Goal: Task Accomplishment & Management: Manage account settings

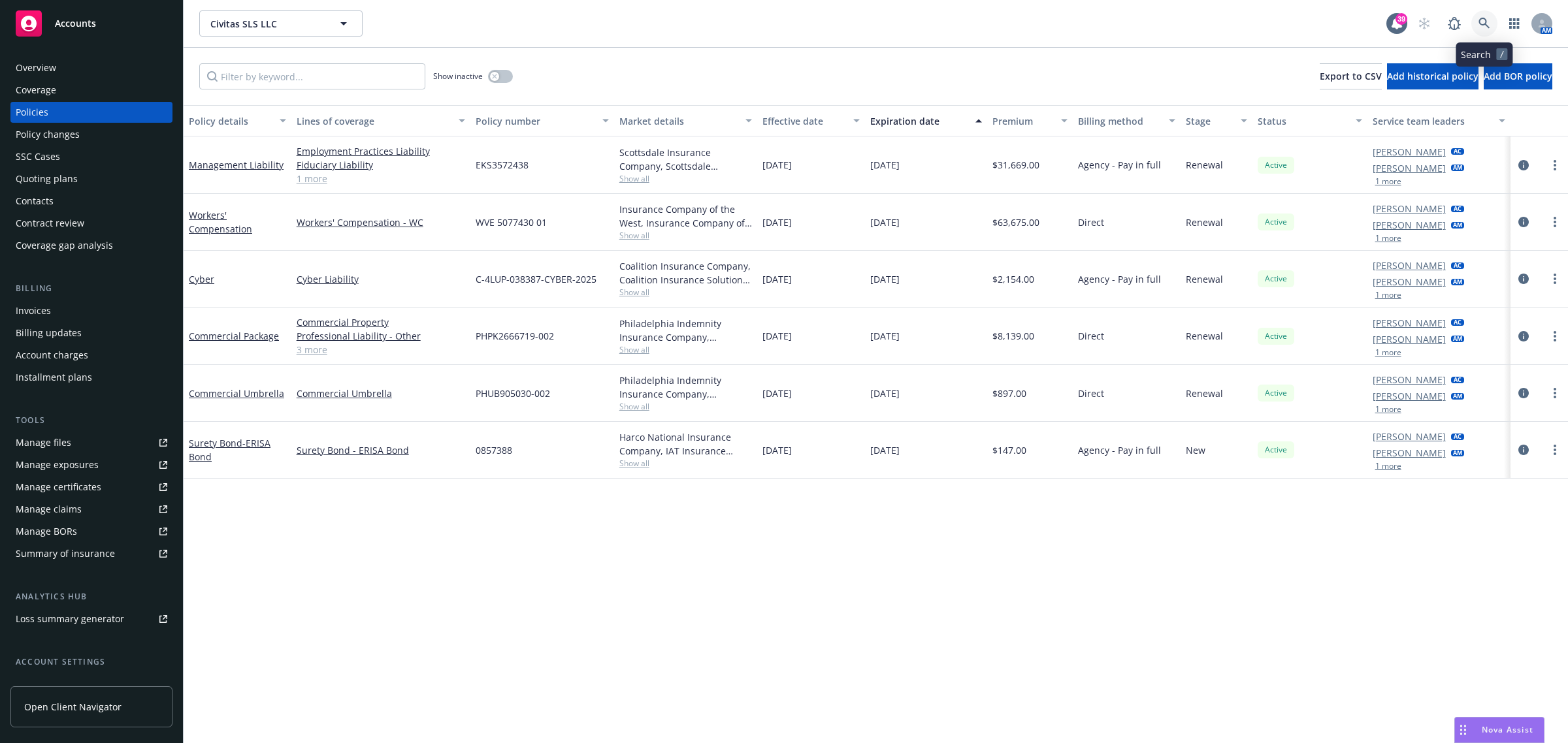
click at [1486, 23] on icon at bounding box center [1483, 23] width 11 height 11
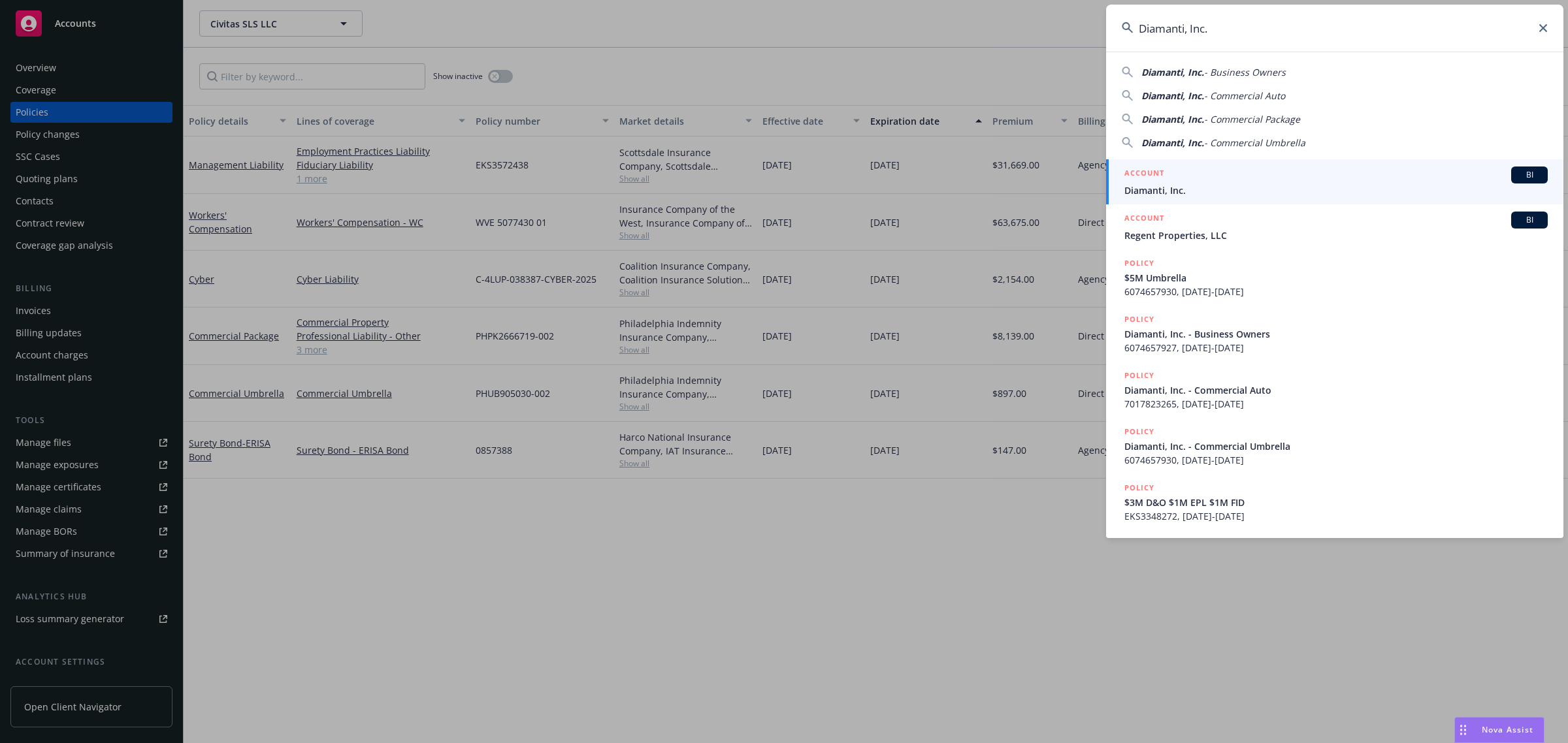
type input "Diamanti, Inc."
click at [1190, 183] on span "Diamanti, Inc." at bounding box center [1336, 190] width 424 height 13
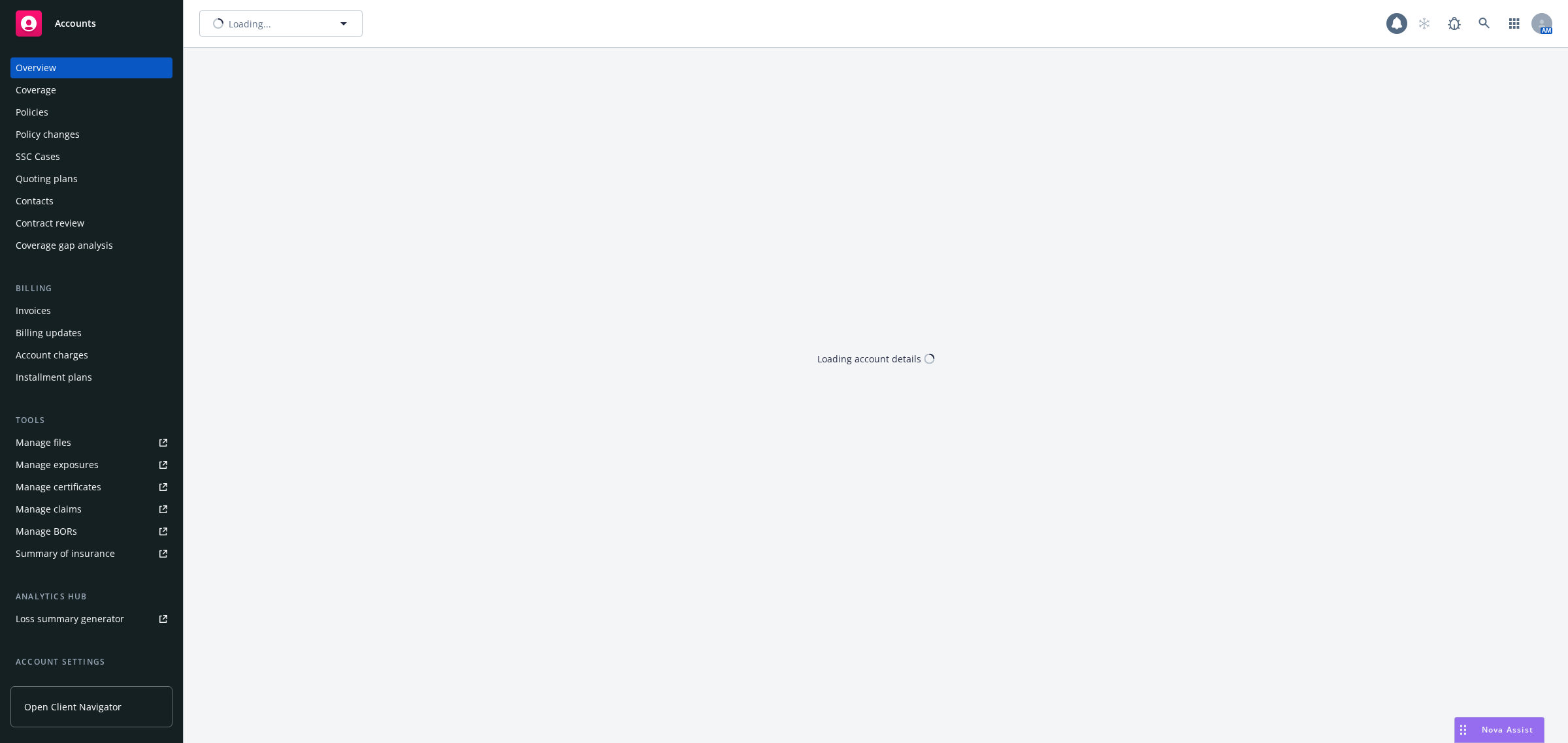
drag, startPoint x: 137, startPoint y: 105, endPoint x: 31, endPoint y: 116, distance: 106.6
click at [31, 116] on div "Policies" at bounding box center [32, 112] width 33 height 21
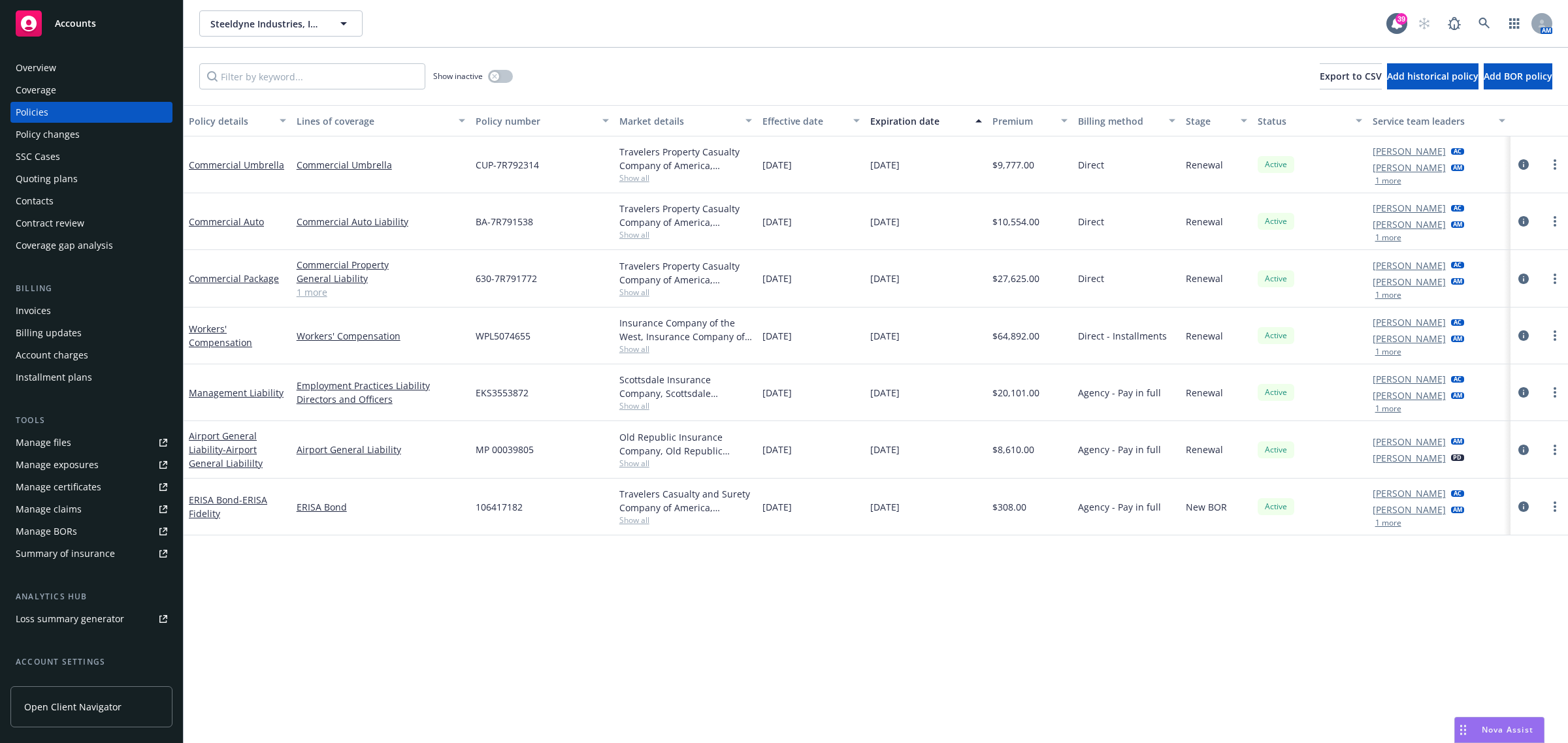
click at [290, 612] on div "Policy details Lines of coverage Policy number Market details Effective date Ex…" at bounding box center [876, 424] width 1385 height 638
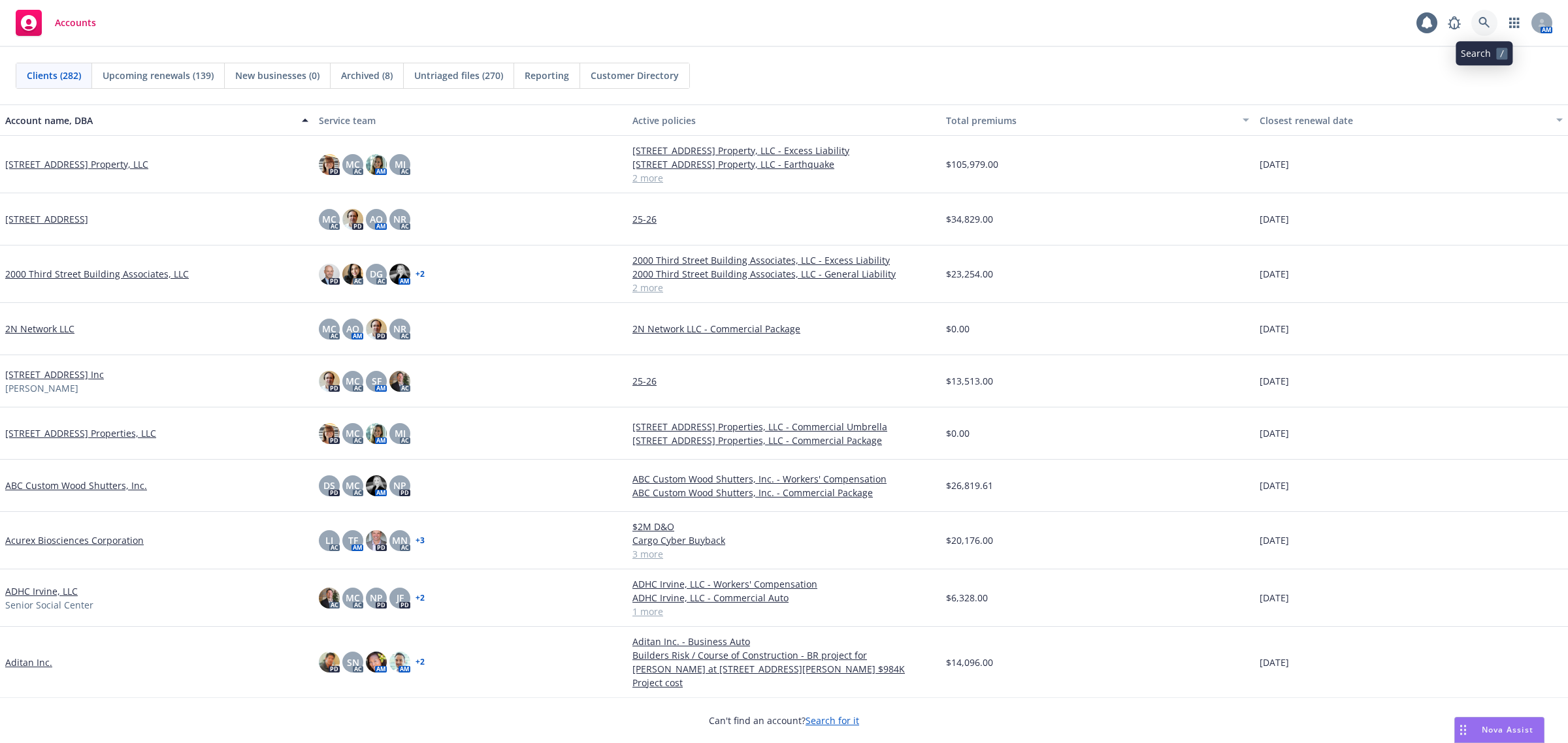
click at [1483, 18] on icon at bounding box center [1483, 22] width 11 height 11
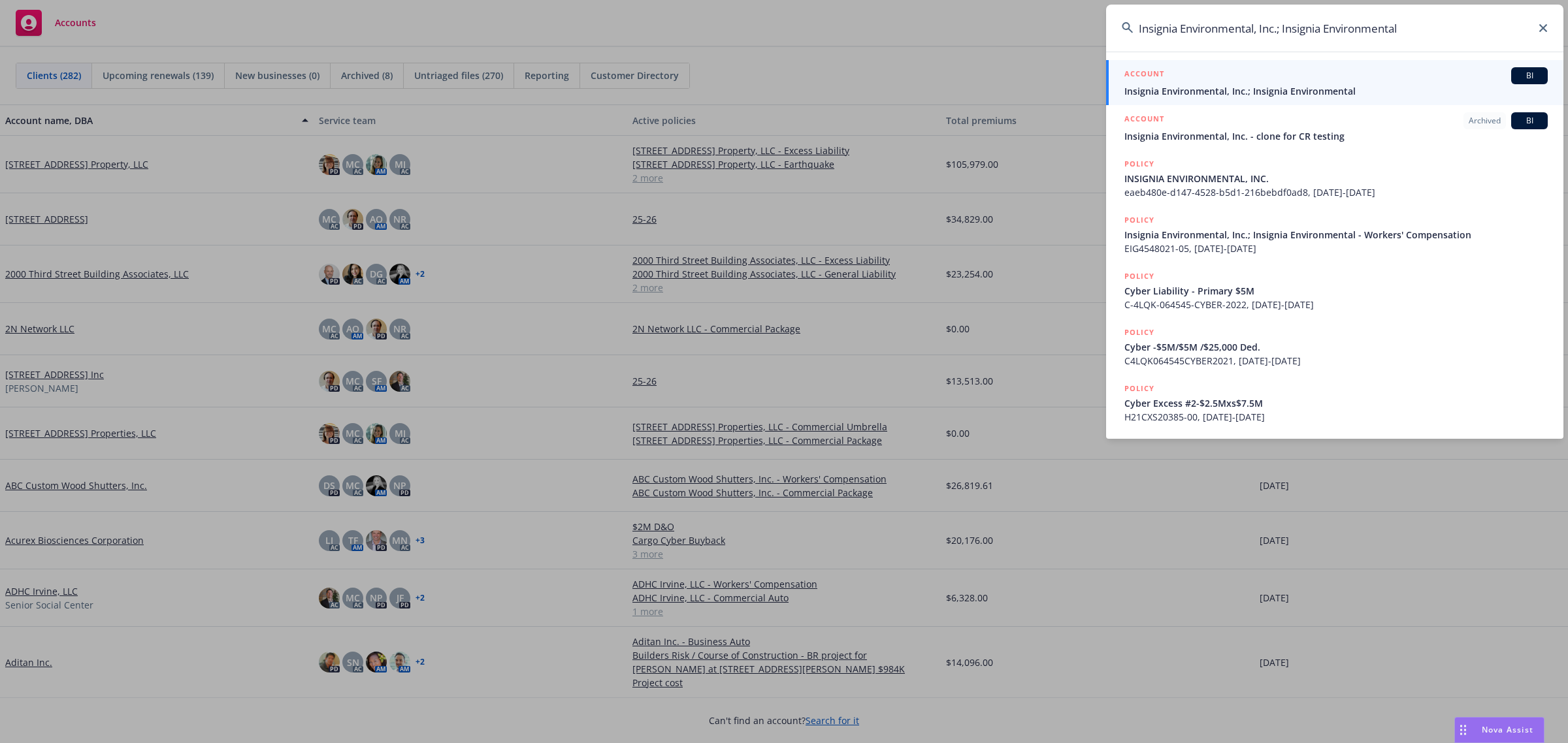
type input "Insignia Environmental, Inc.; Insignia Environmental"
click at [1214, 92] on span "Insignia Environmental, Inc.; Insignia Environmental" at bounding box center [1336, 91] width 424 height 13
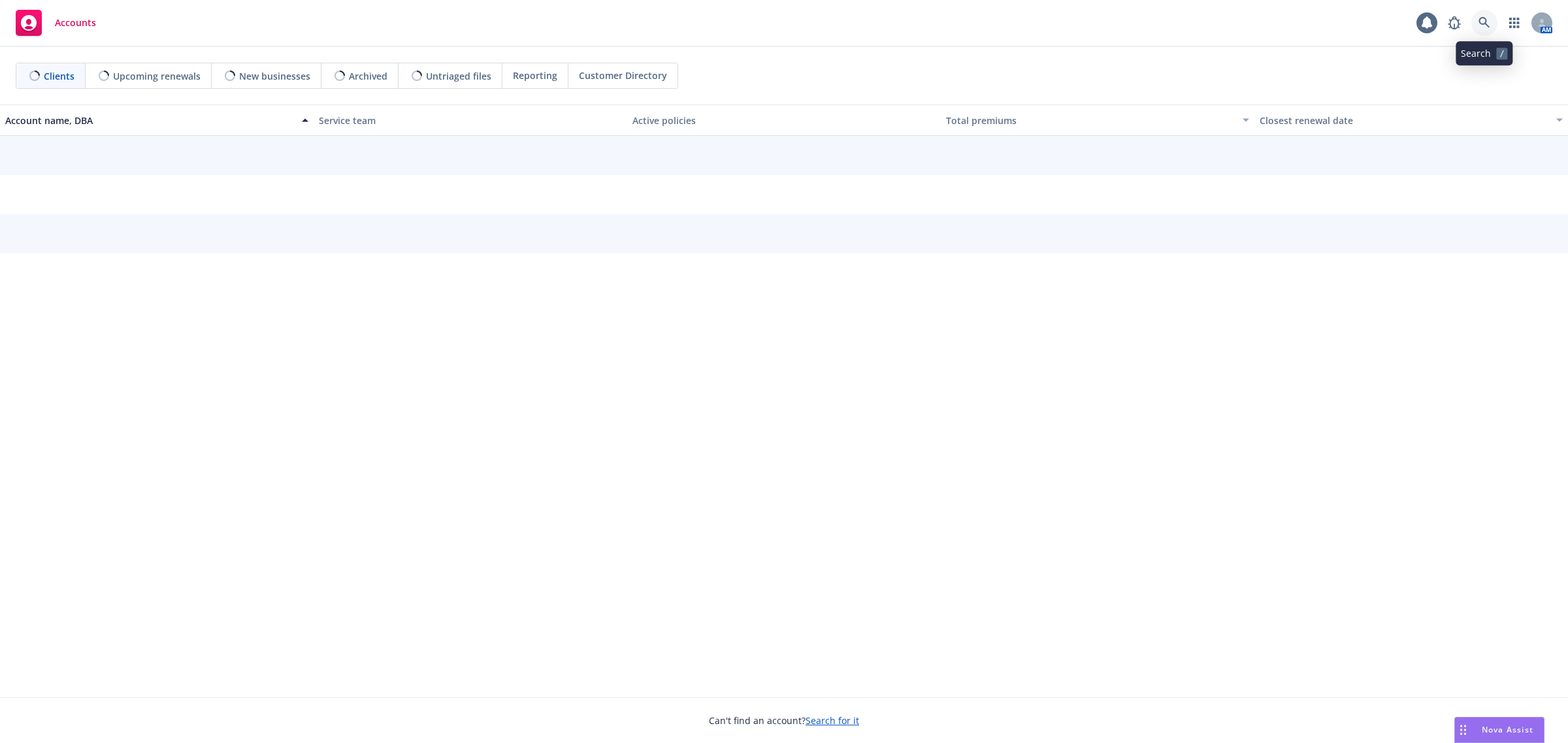
click at [1482, 24] on icon at bounding box center [1483, 22] width 11 height 11
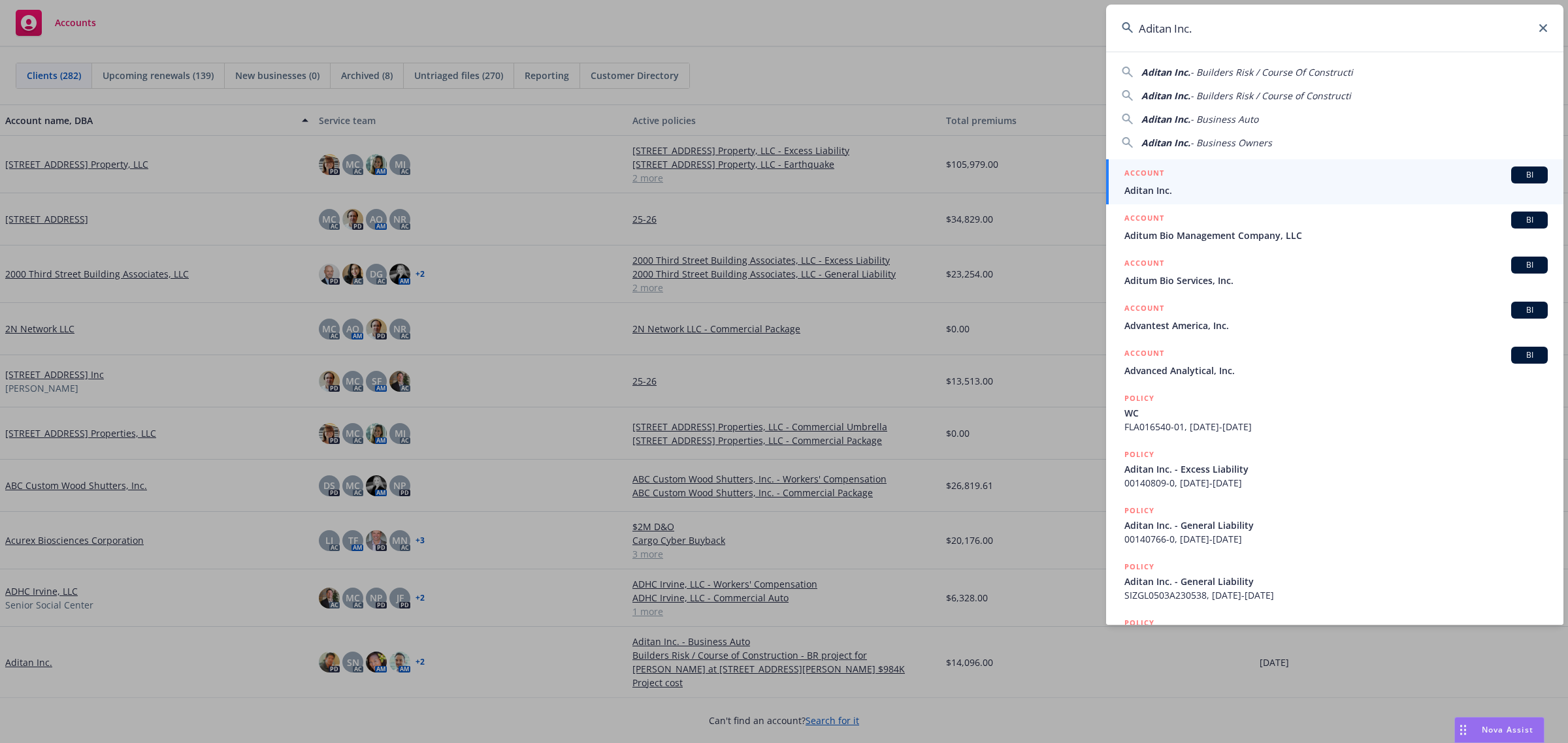
type input "Aditan Inc."
click at [1166, 178] on div "ACCOUNT BI" at bounding box center [1336, 175] width 424 height 17
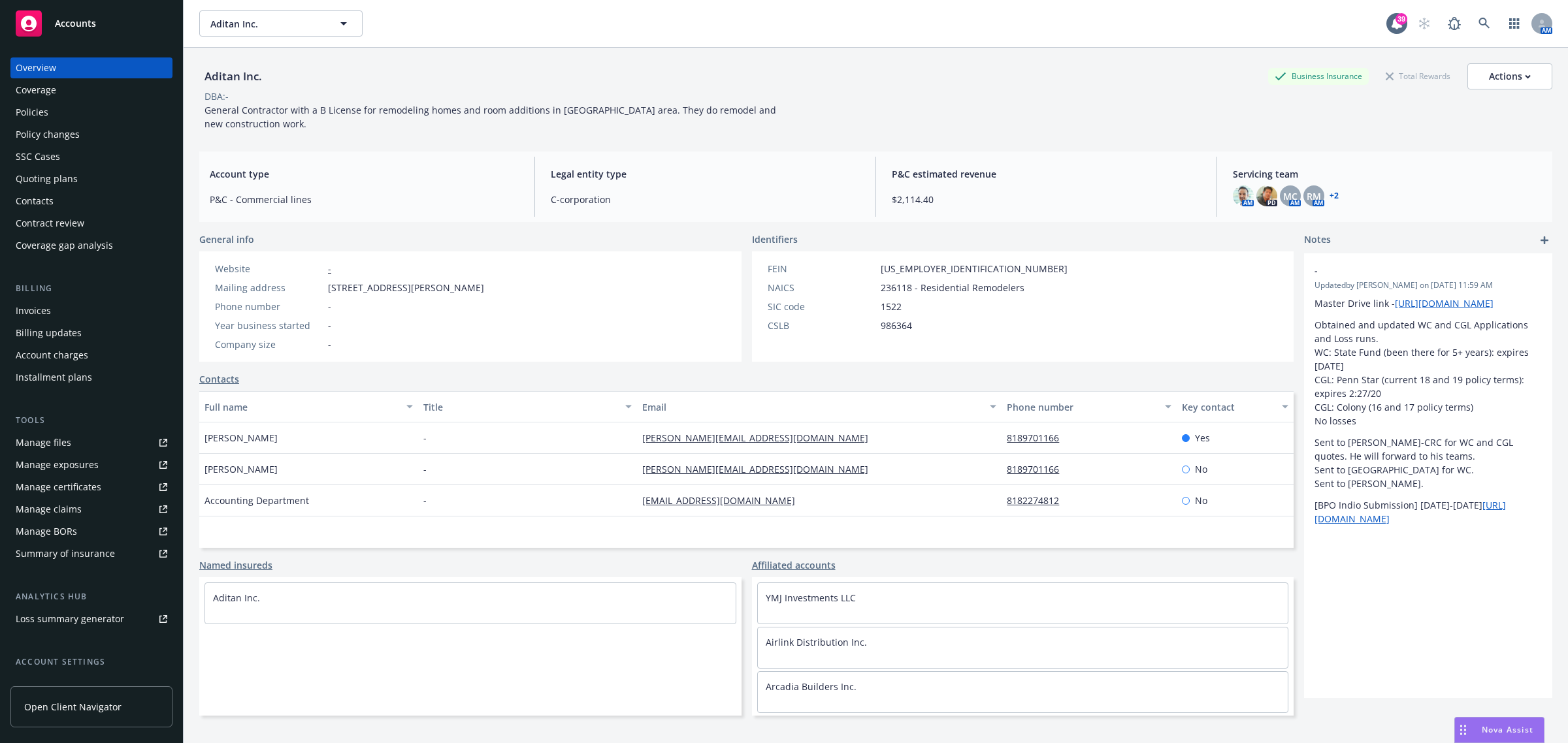
click at [59, 115] on div "Policies" at bounding box center [91, 112] width 152 height 21
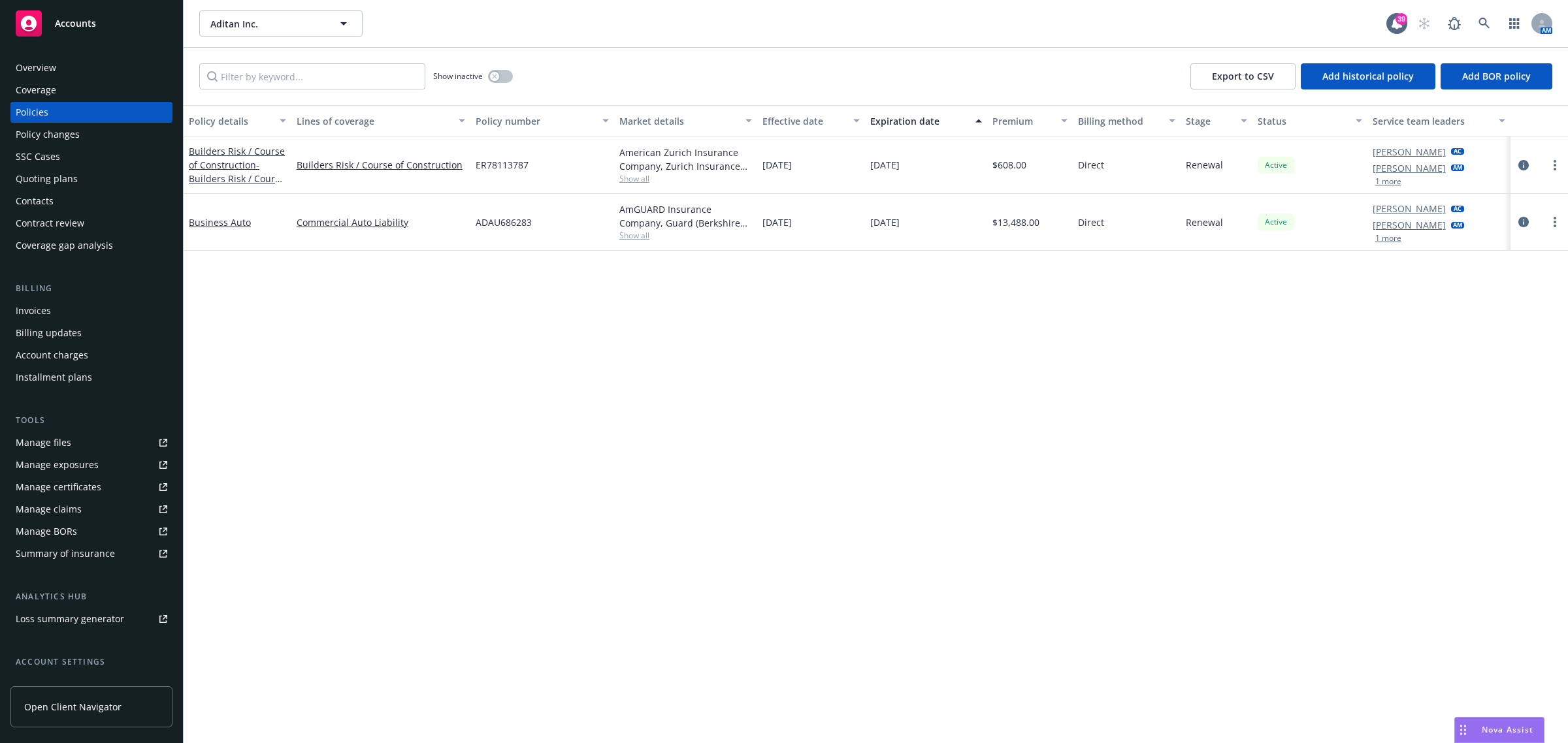
click at [647, 182] on span "Show all" at bounding box center [686, 178] width 133 height 11
click at [341, 287] on div "Policy details Lines of coverage Policy number Market details Effective date Ex…" at bounding box center [876, 424] width 1385 height 638
click at [628, 233] on span "Show all" at bounding box center [686, 235] width 133 height 11
click at [49, 64] on div "Overview" at bounding box center [36, 68] width 40 height 21
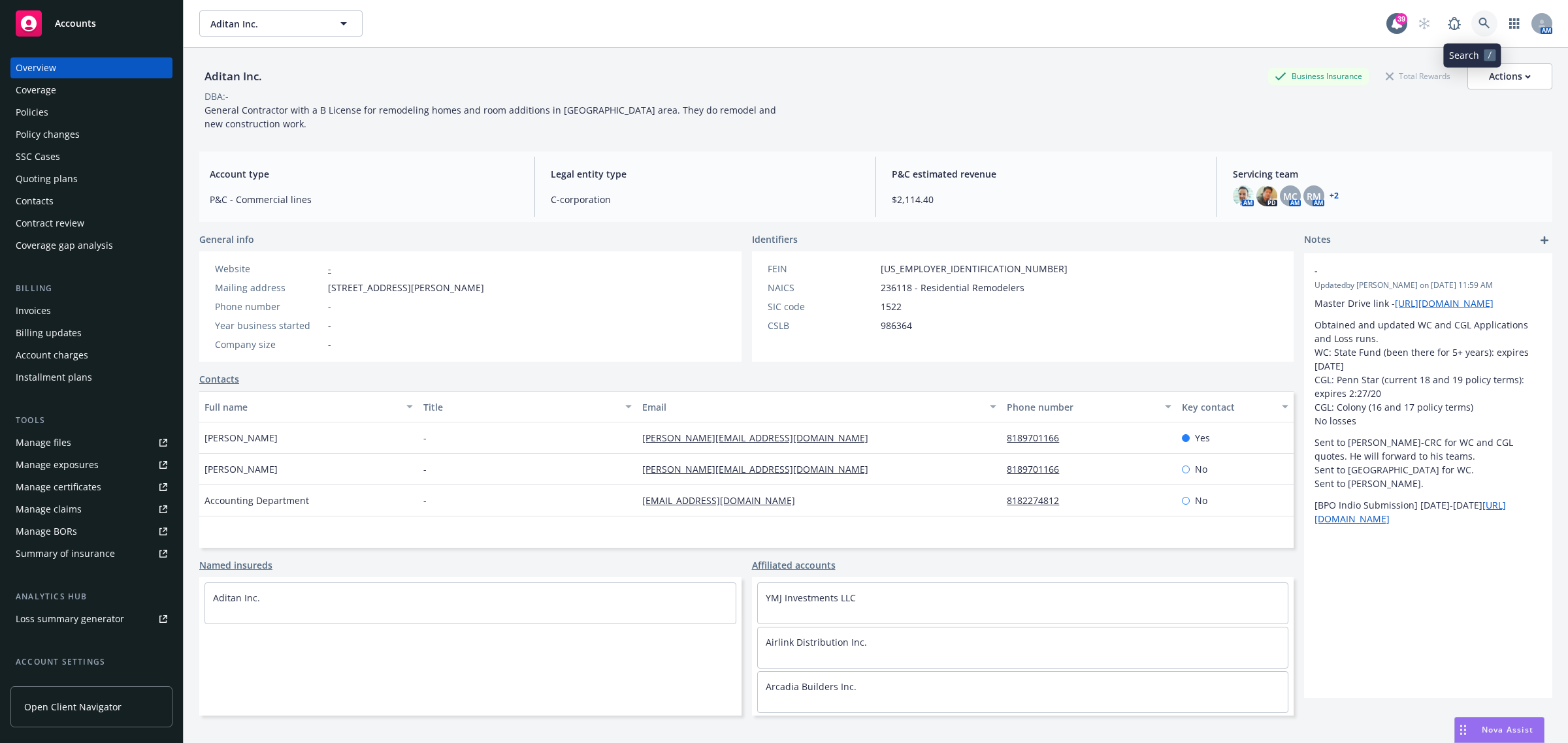
click at [1478, 20] on icon at bounding box center [1484, 23] width 12 height 12
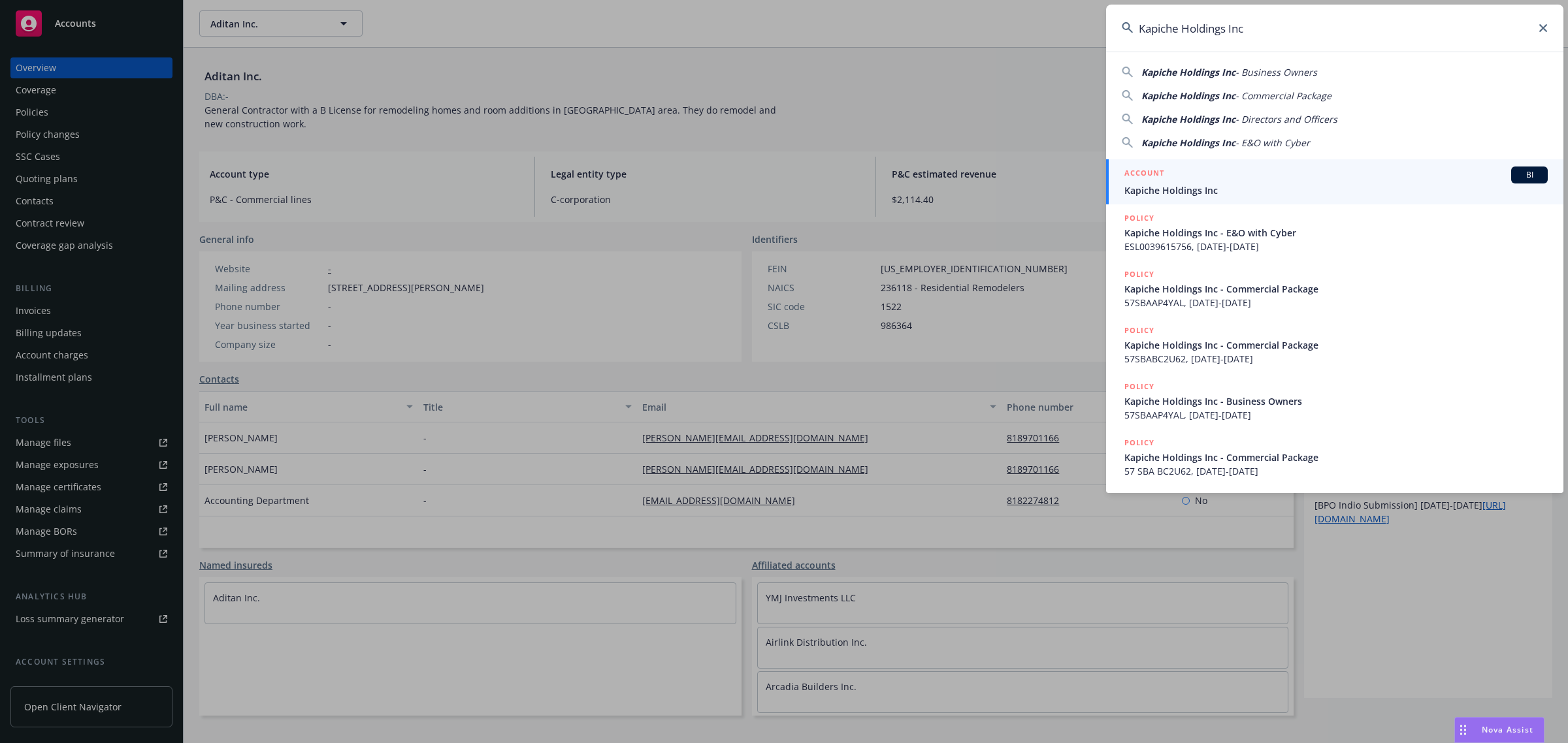
type input "Kapiche Holdings Inc"
click at [1177, 197] on link "ACCOUNT BI Kapiche Holdings Inc" at bounding box center [1334, 182] width 457 height 45
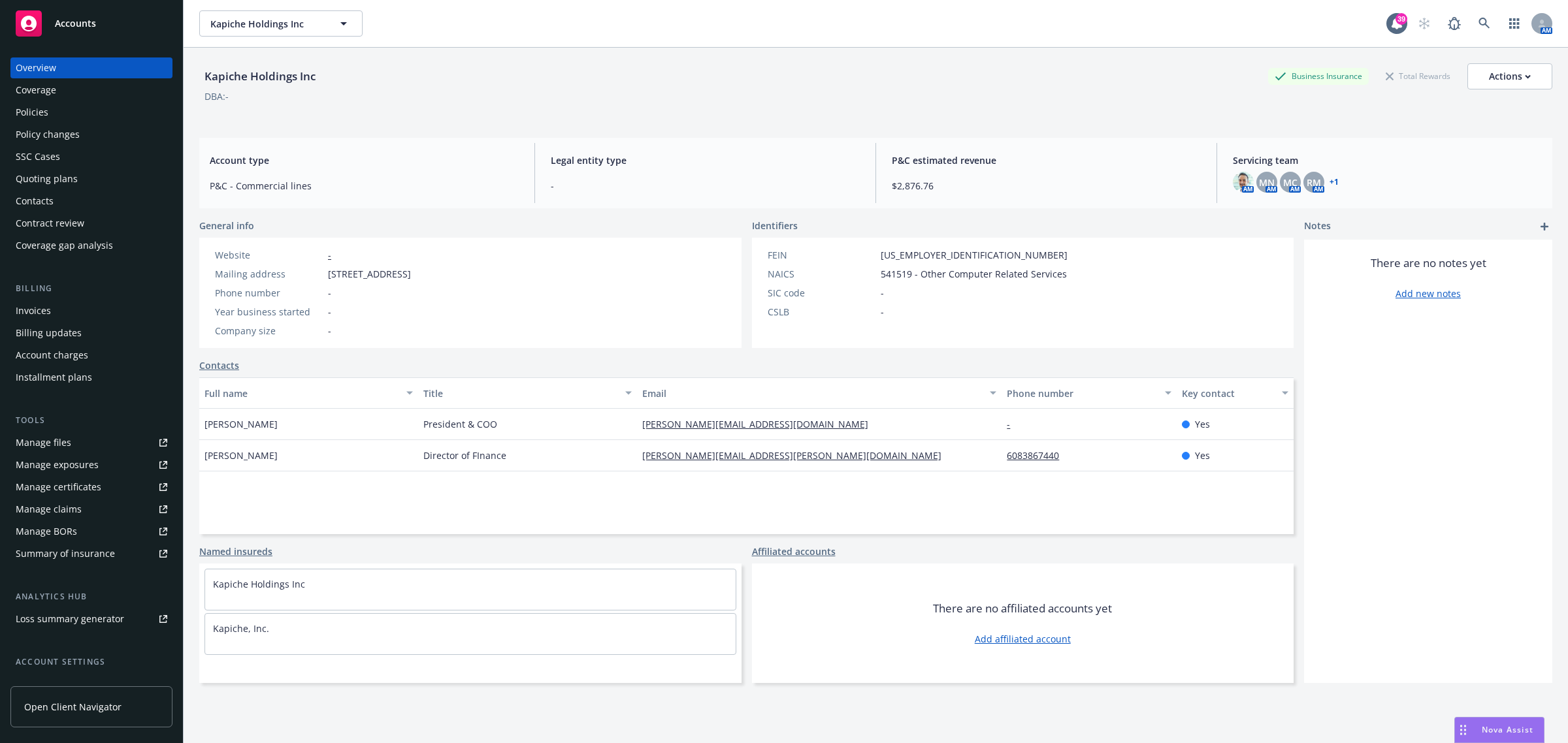
click at [67, 105] on div "Policies" at bounding box center [91, 112] width 152 height 21
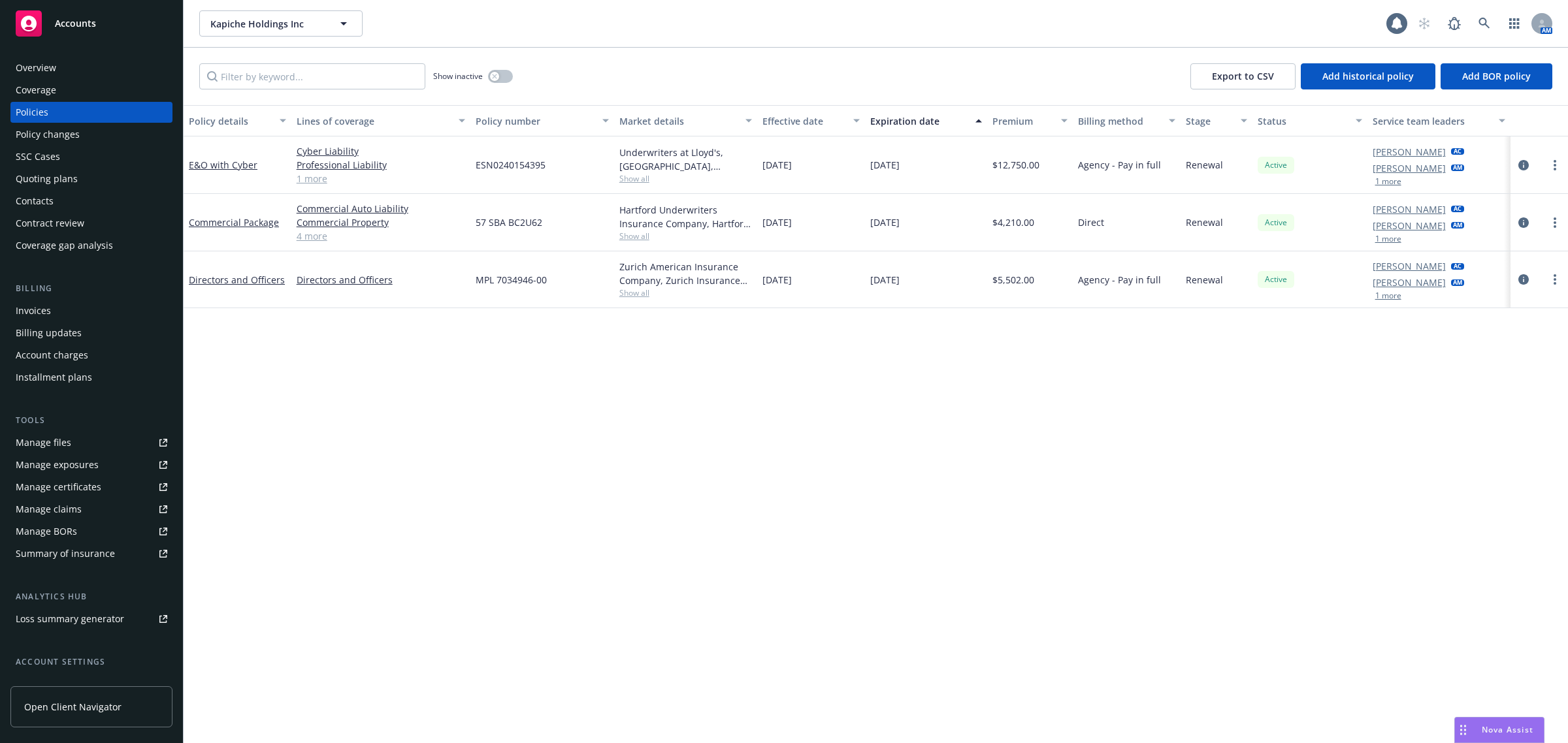
click at [335, 233] on link "4 more" at bounding box center [380, 236] width 168 height 13
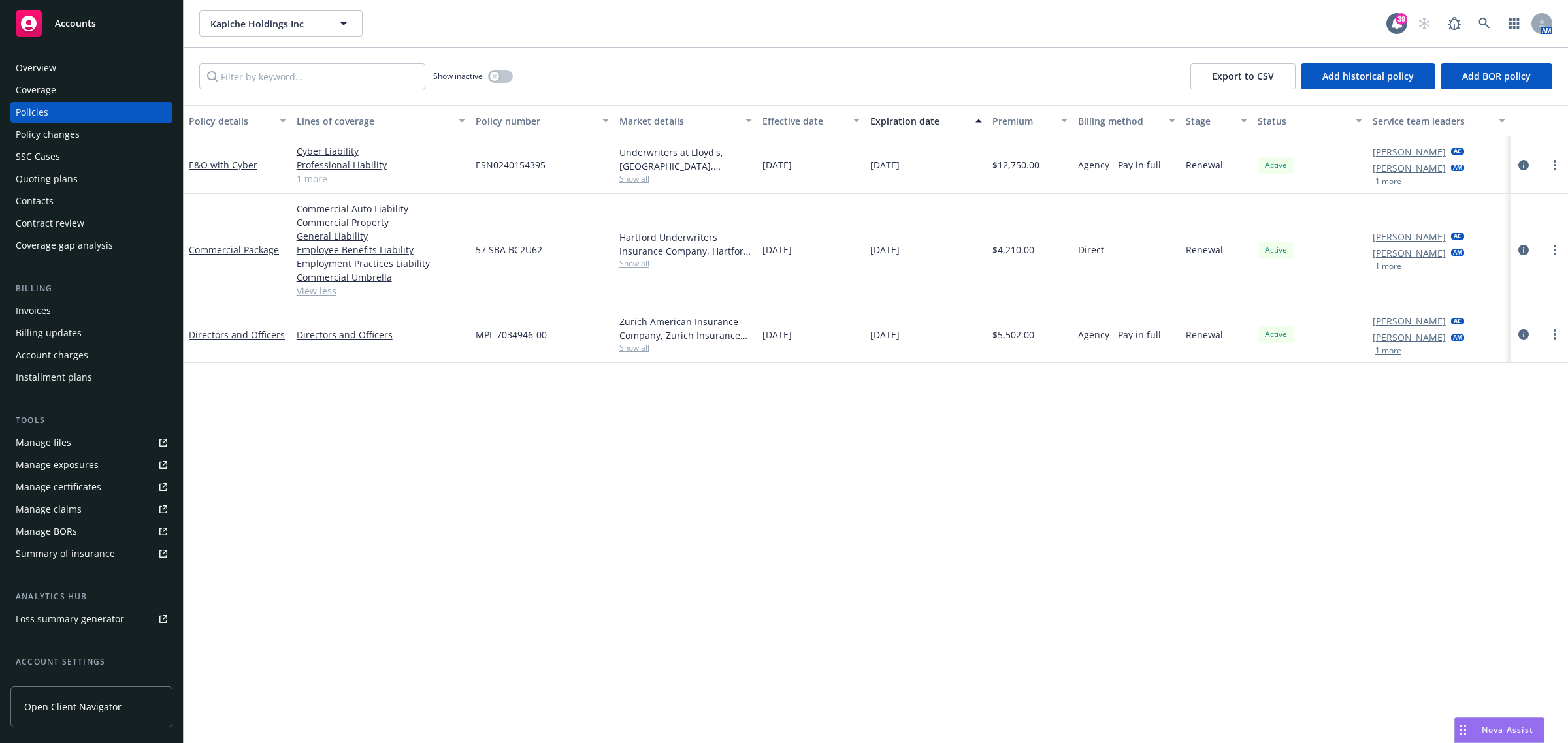
click at [315, 178] on link "1 more" at bounding box center [380, 178] width 168 height 13
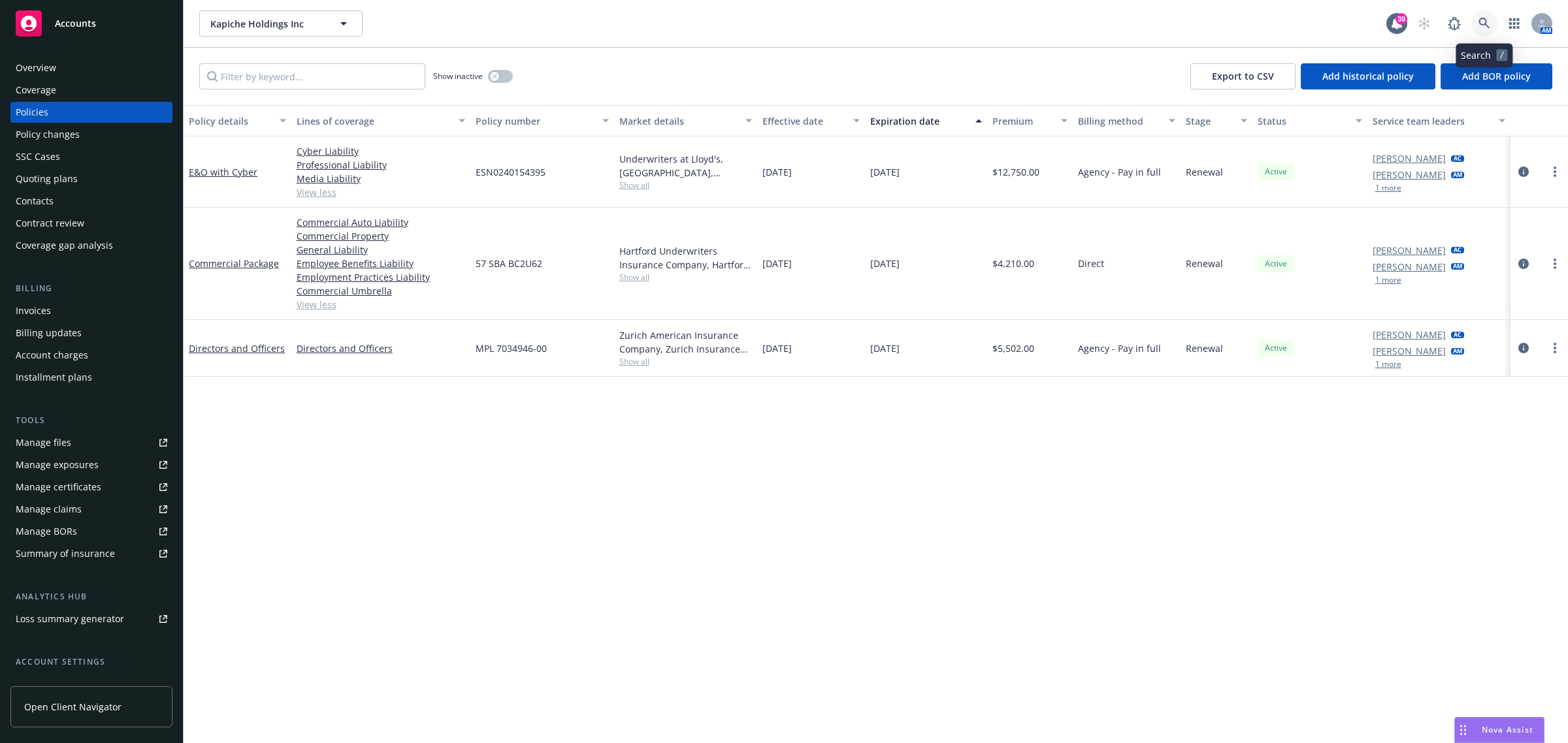
click at [1481, 24] on icon at bounding box center [1483, 23] width 11 height 11
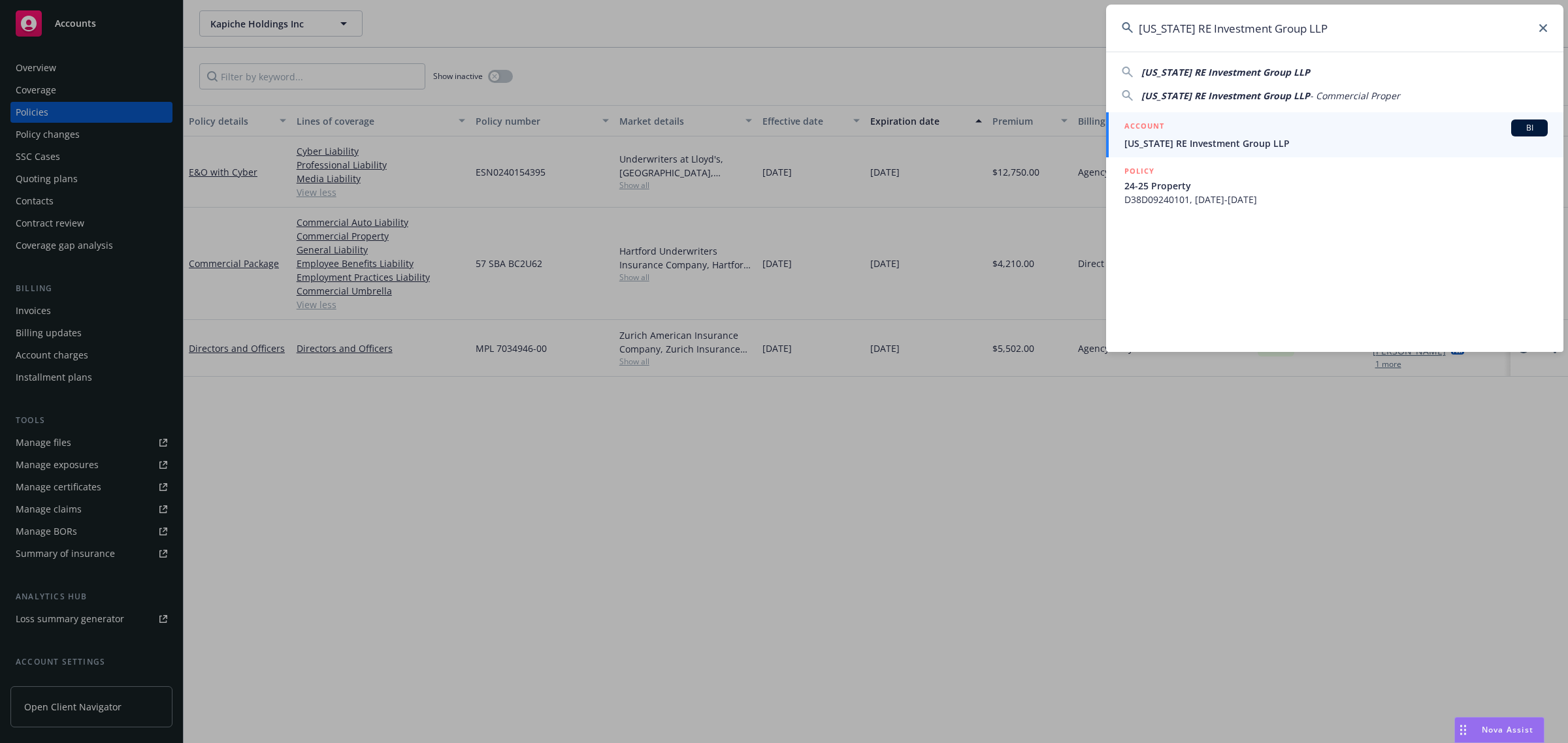
type input "[US_STATE] RE Investment Group LLP"
click at [1180, 148] on span "[US_STATE] RE Investment Group LLP" at bounding box center [1336, 143] width 424 height 13
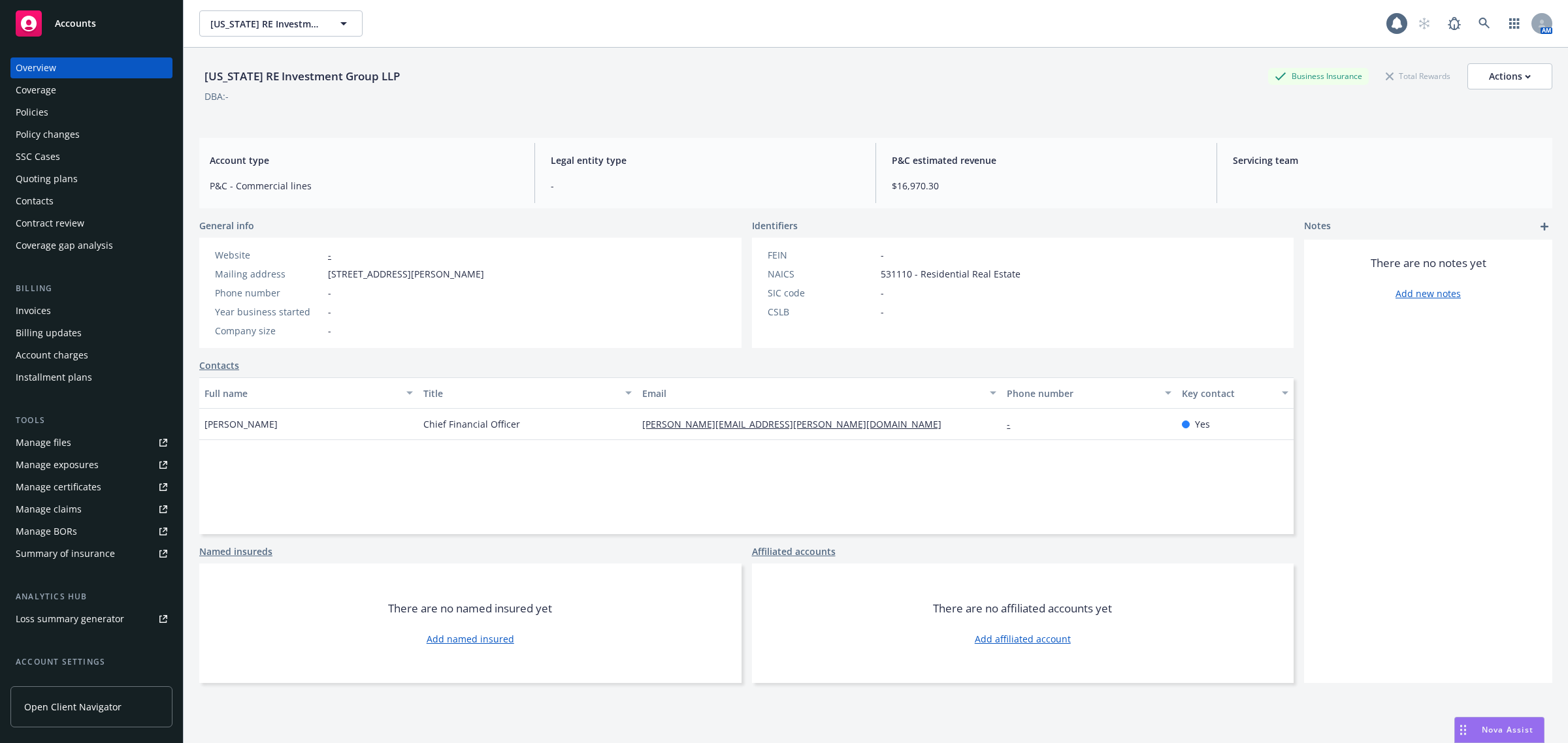
click at [62, 105] on div "Policies" at bounding box center [91, 112] width 152 height 21
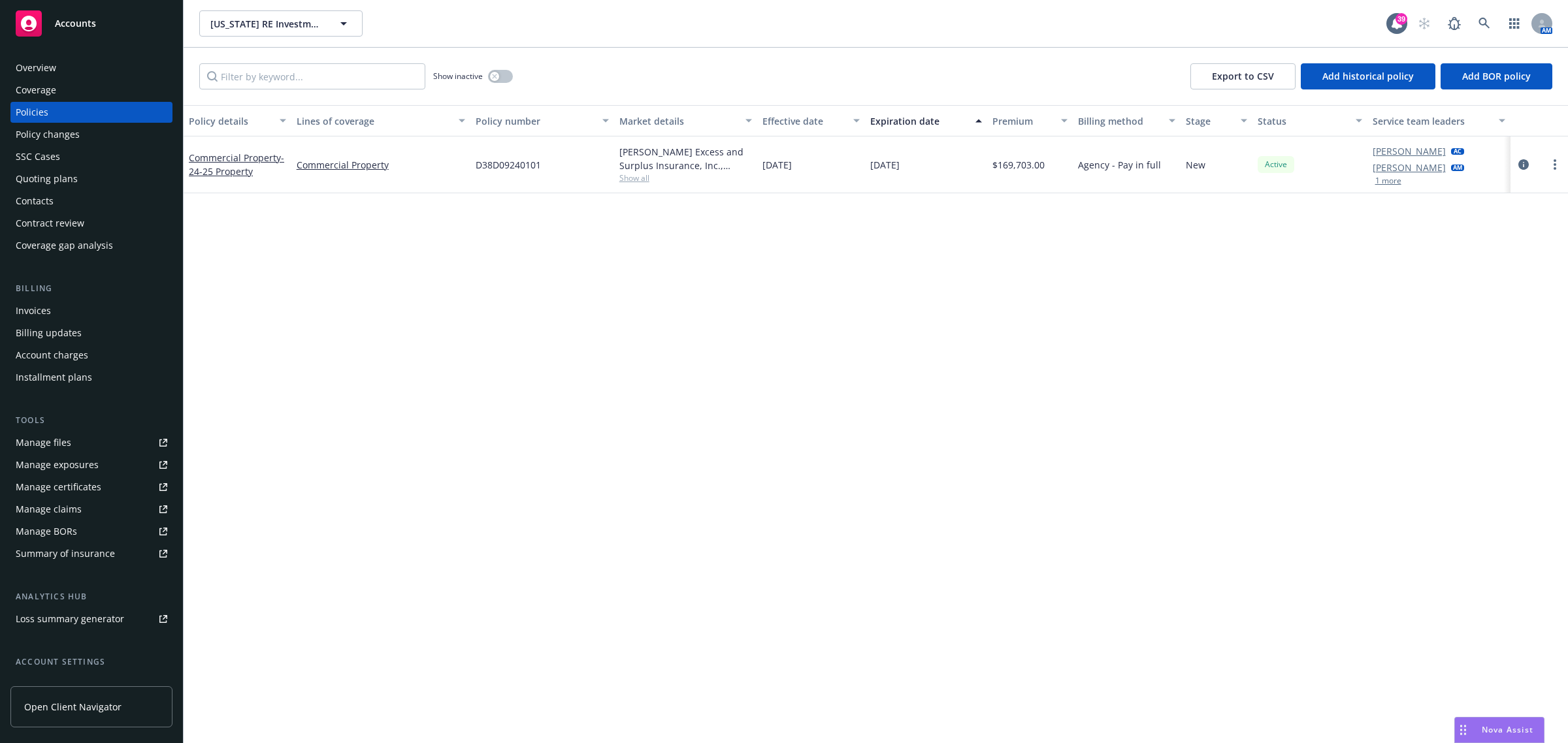
click at [624, 177] on span "Show all" at bounding box center [686, 177] width 133 height 11
click at [1522, 160] on icon "circleInformation" at bounding box center [1524, 164] width 10 height 10
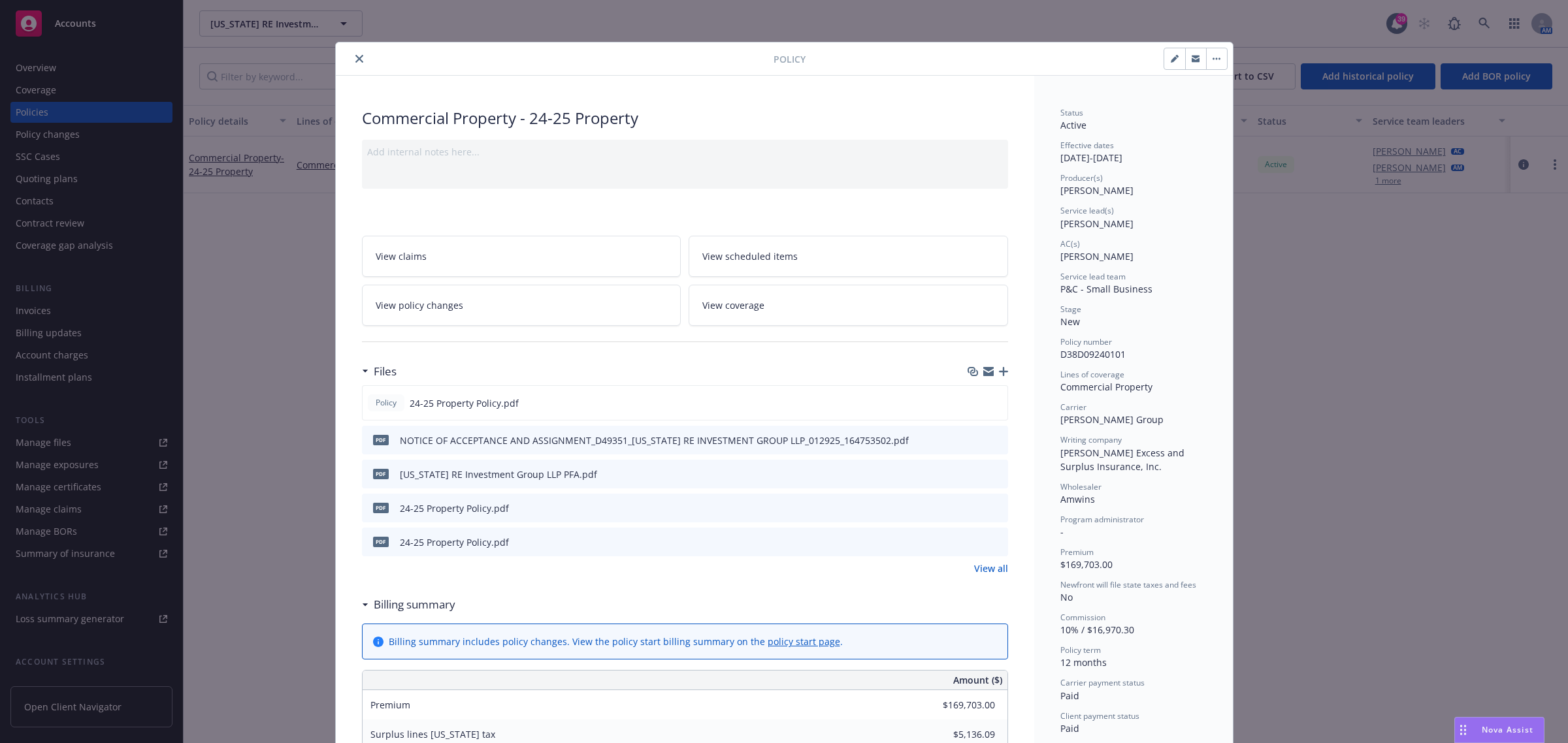
click at [979, 566] on link "View all" at bounding box center [991, 568] width 34 height 13
